Goal: Complete application form: Complete application form

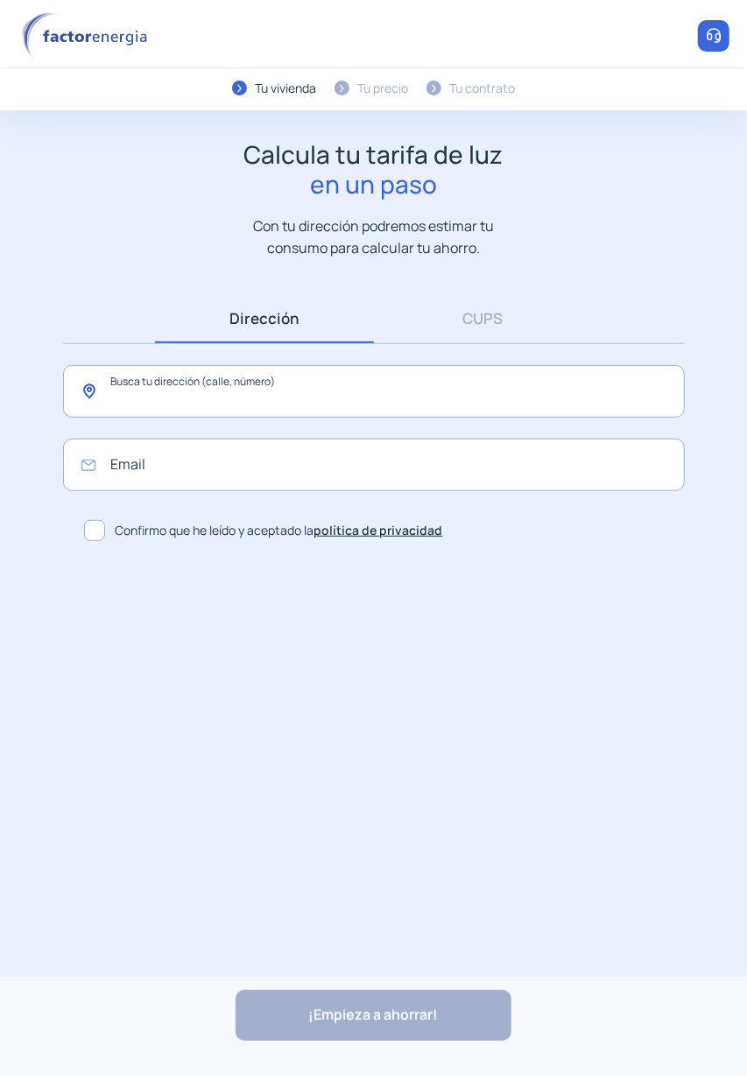
click at [529, 400] on input "text" at bounding box center [374, 391] width 622 height 53
click at [349, 394] on input "text" at bounding box center [374, 391] width 622 height 53
click at [93, 389] on input "text" at bounding box center [374, 391] width 622 height 53
click at [120, 392] on input "text" at bounding box center [374, 391] width 622 height 53
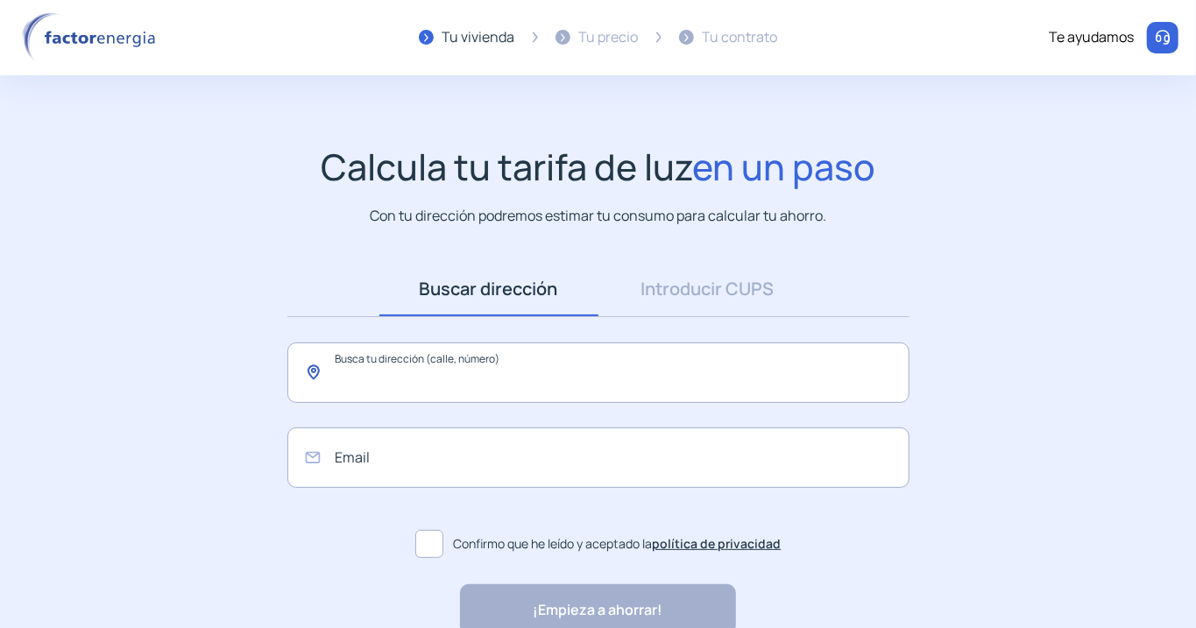
click at [629, 370] on input "text" at bounding box center [598, 372] width 622 height 60
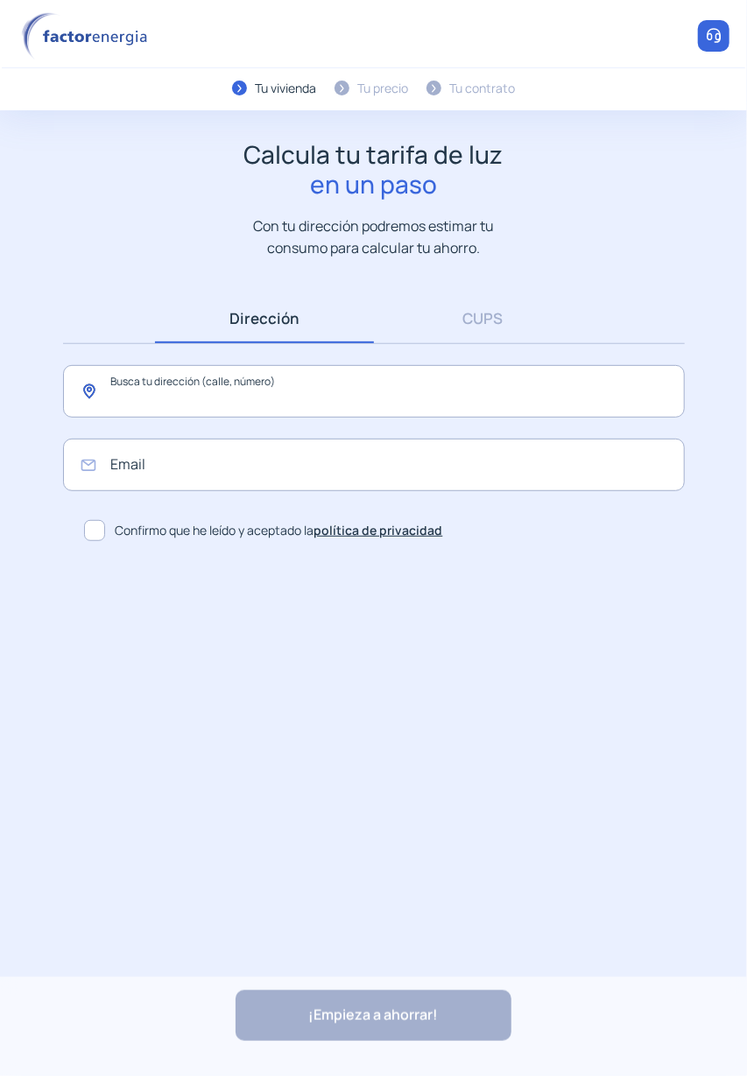
click at [95, 395] on input "text" at bounding box center [374, 391] width 622 height 53
click at [189, 393] on input "text" at bounding box center [374, 391] width 622 height 53
click at [557, 395] on input "text" at bounding box center [374, 391] width 622 height 53
click at [497, 332] on link "CUPS" at bounding box center [483, 318] width 219 height 50
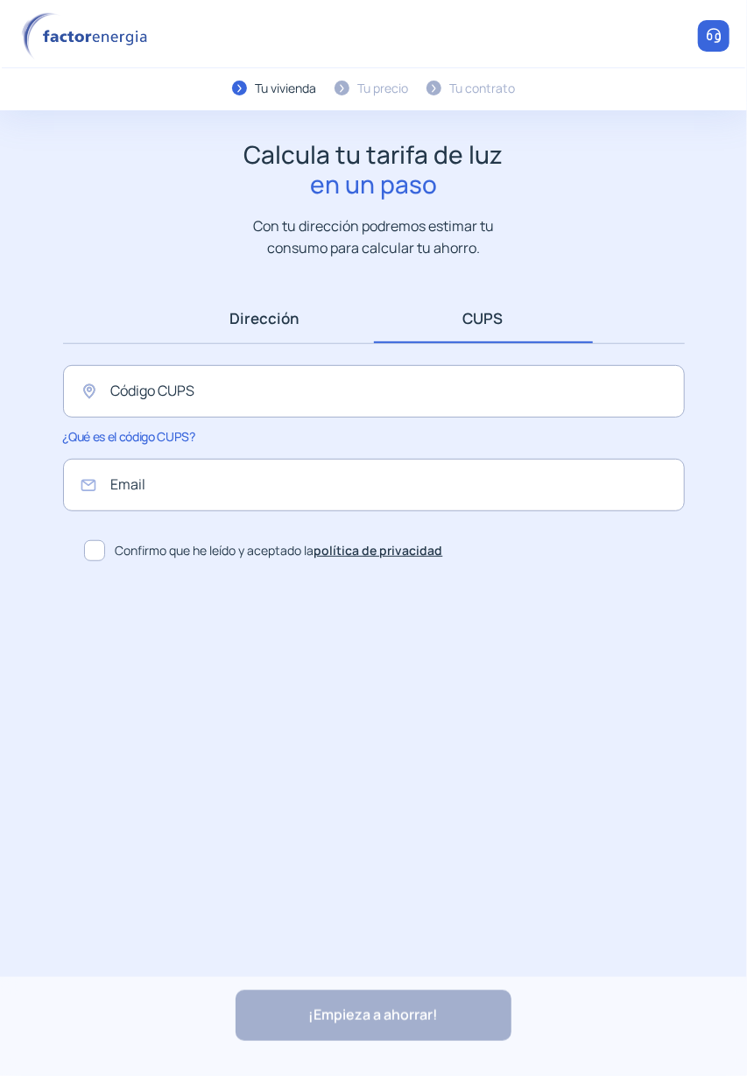
click at [271, 326] on link "Dirección" at bounding box center [264, 318] width 219 height 50
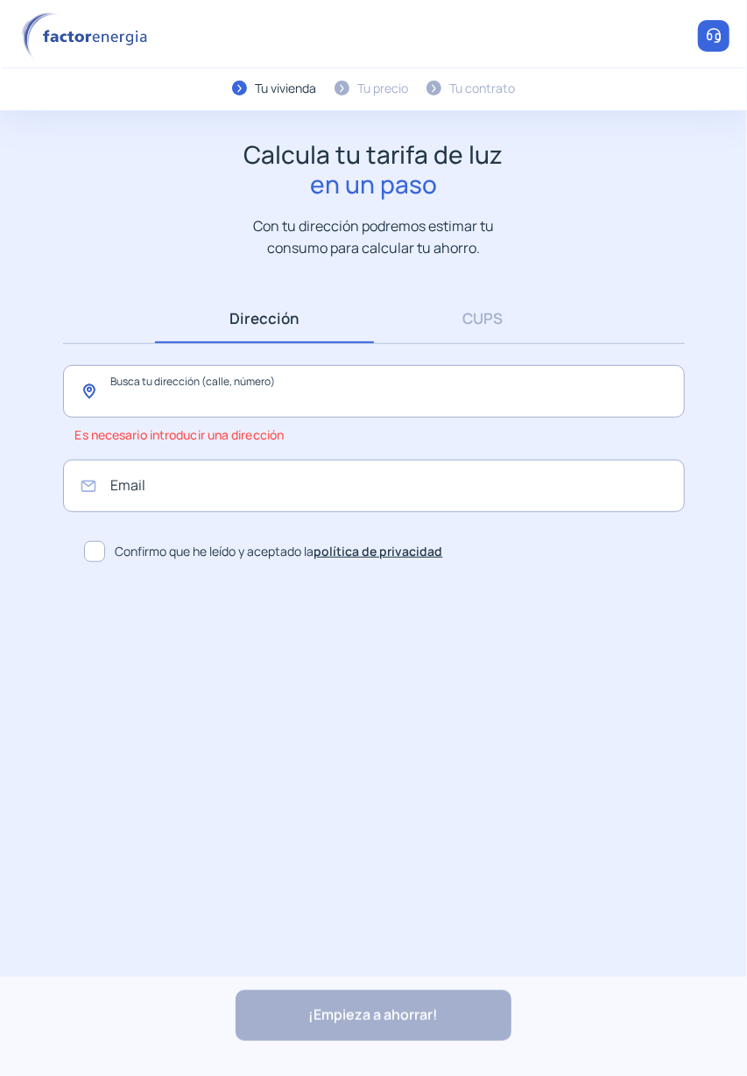
click at [354, 401] on input "text" at bounding box center [374, 391] width 622 height 53
click at [414, 487] on input "email" at bounding box center [374, 486] width 622 height 53
type input "**********"
click at [82, 395] on input "text" at bounding box center [374, 391] width 622 height 53
click at [89, 553] on span at bounding box center [94, 551] width 21 height 21
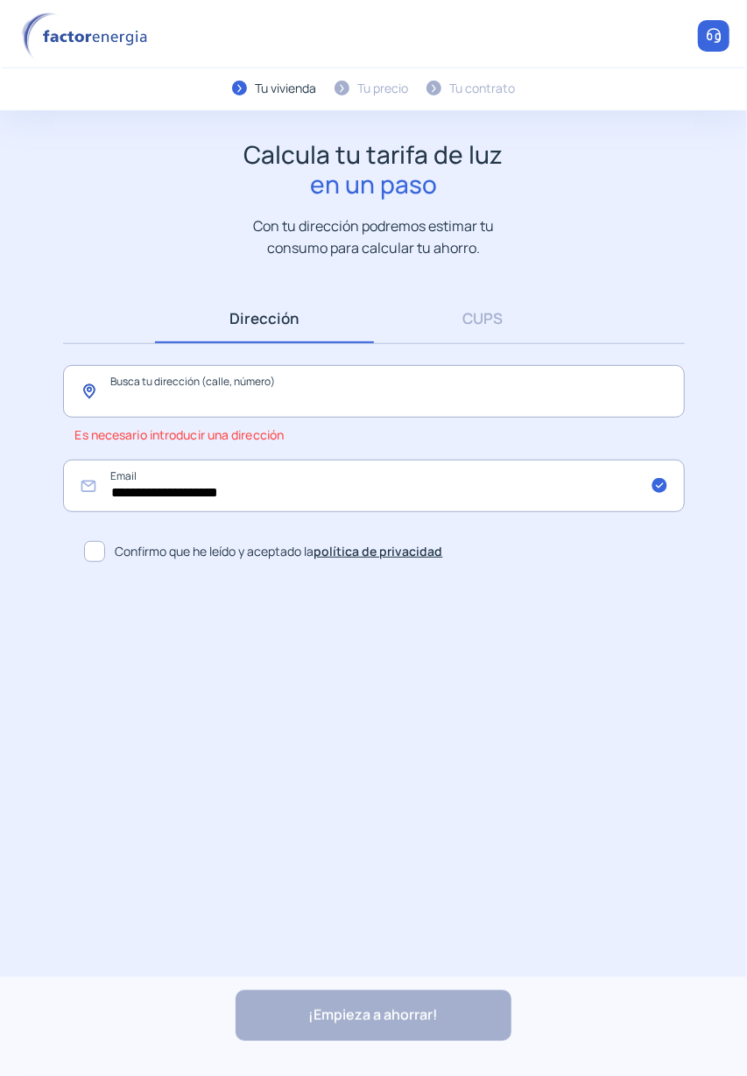
click at [92, 384] on input "text" at bounding box center [374, 391] width 622 height 53
click at [91, 385] on input "text" at bounding box center [374, 391] width 622 height 53
click at [535, 441] on div "**********" at bounding box center [374, 431] width 657 height 276
click at [319, 395] on input "text" at bounding box center [374, 391] width 622 height 53
click at [92, 389] on input "text" at bounding box center [374, 391] width 622 height 53
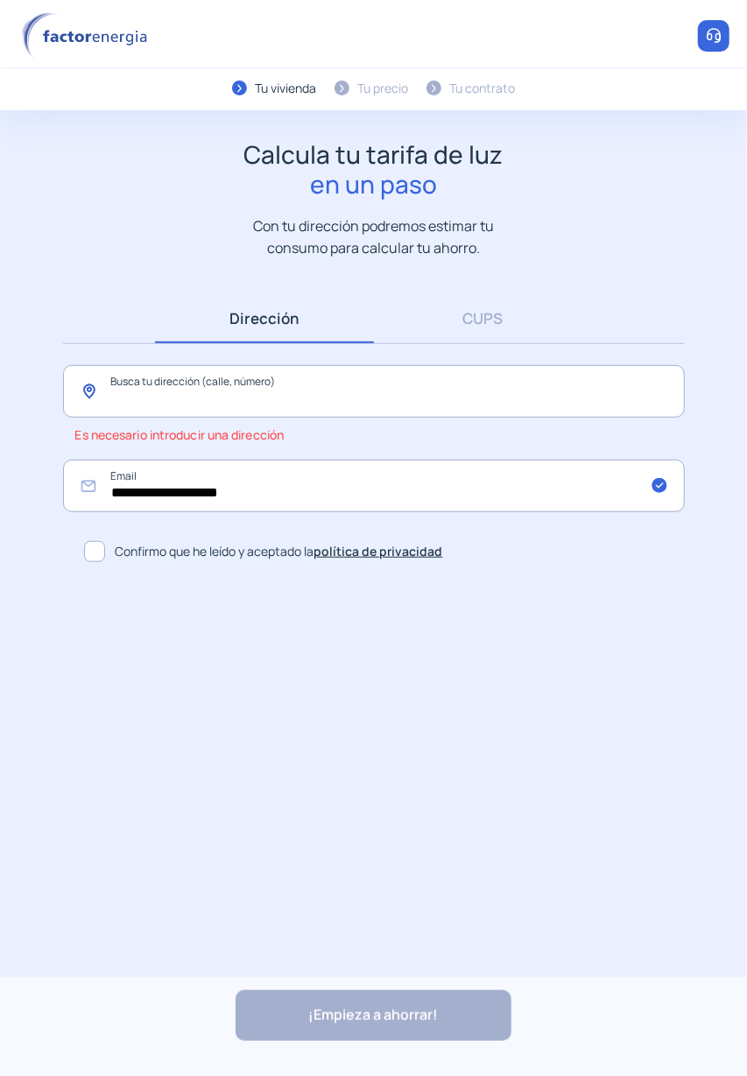
click at [338, 399] on input "text" at bounding box center [374, 391] width 622 height 53
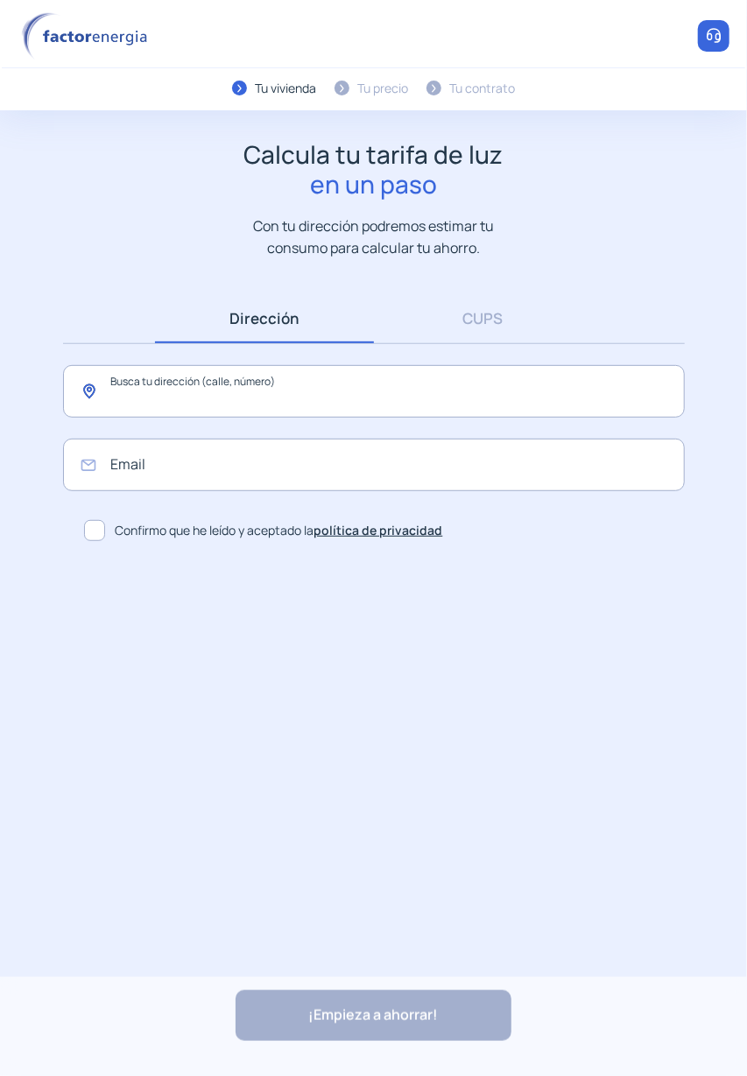
click at [351, 392] on input "text" at bounding box center [374, 391] width 622 height 53
click at [96, 538] on label "Confirmo que he leído y aceptado la política de privacidad" at bounding box center [381, 530] width 608 height 35
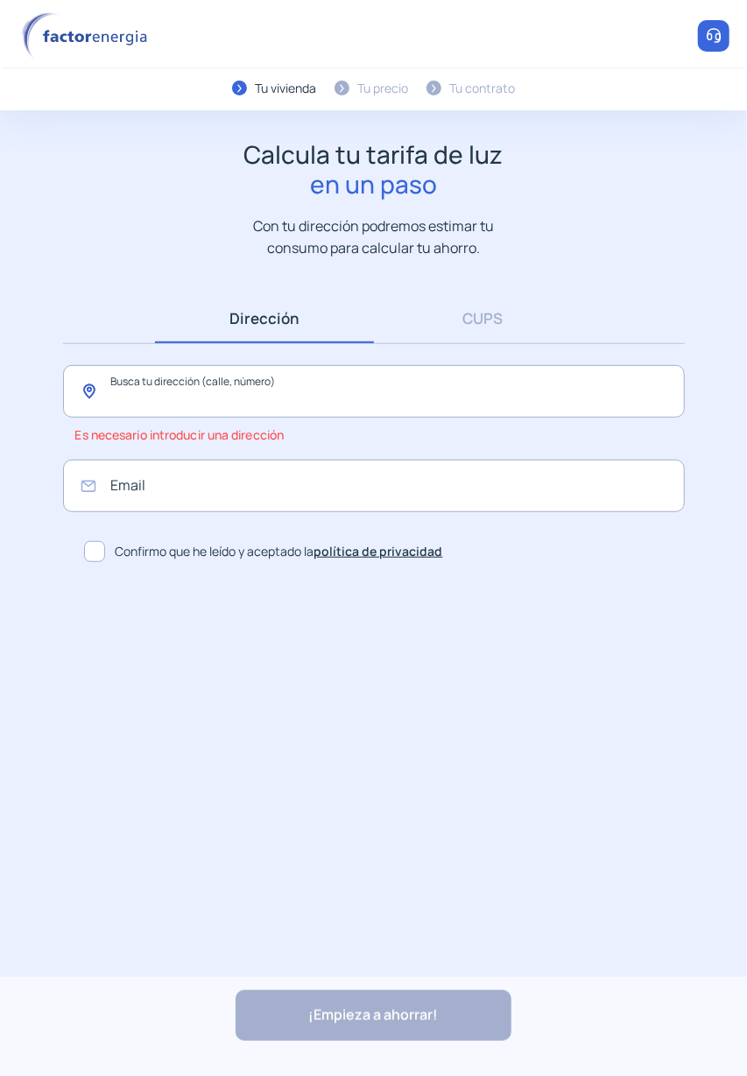
click at [255, 390] on input "text" at bounding box center [374, 391] width 622 height 53
